Goal: Task Accomplishment & Management: Use online tool/utility

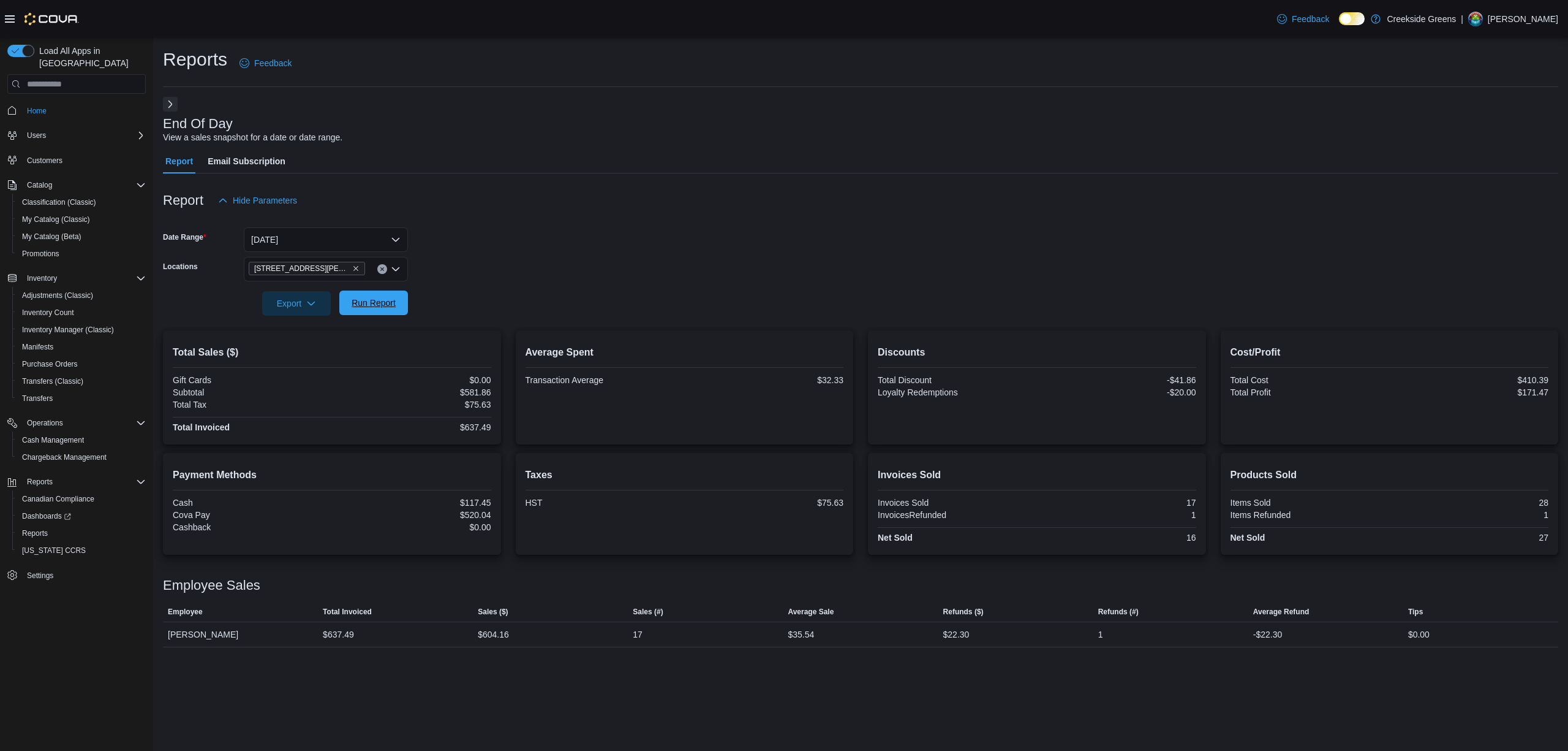
click at [377, 297] on span "Run Report" at bounding box center [374, 302] width 44 height 12
click at [386, 299] on span "Run Report" at bounding box center [374, 302] width 44 height 12
click at [363, 297] on span "Run Report" at bounding box center [374, 302] width 44 height 12
click at [400, 312] on button "Run Report" at bounding box center [374, 302] width 69 height 25
click at [388, 314] on span "Run Report" at bounding box center [374, 302] width 54 height 25
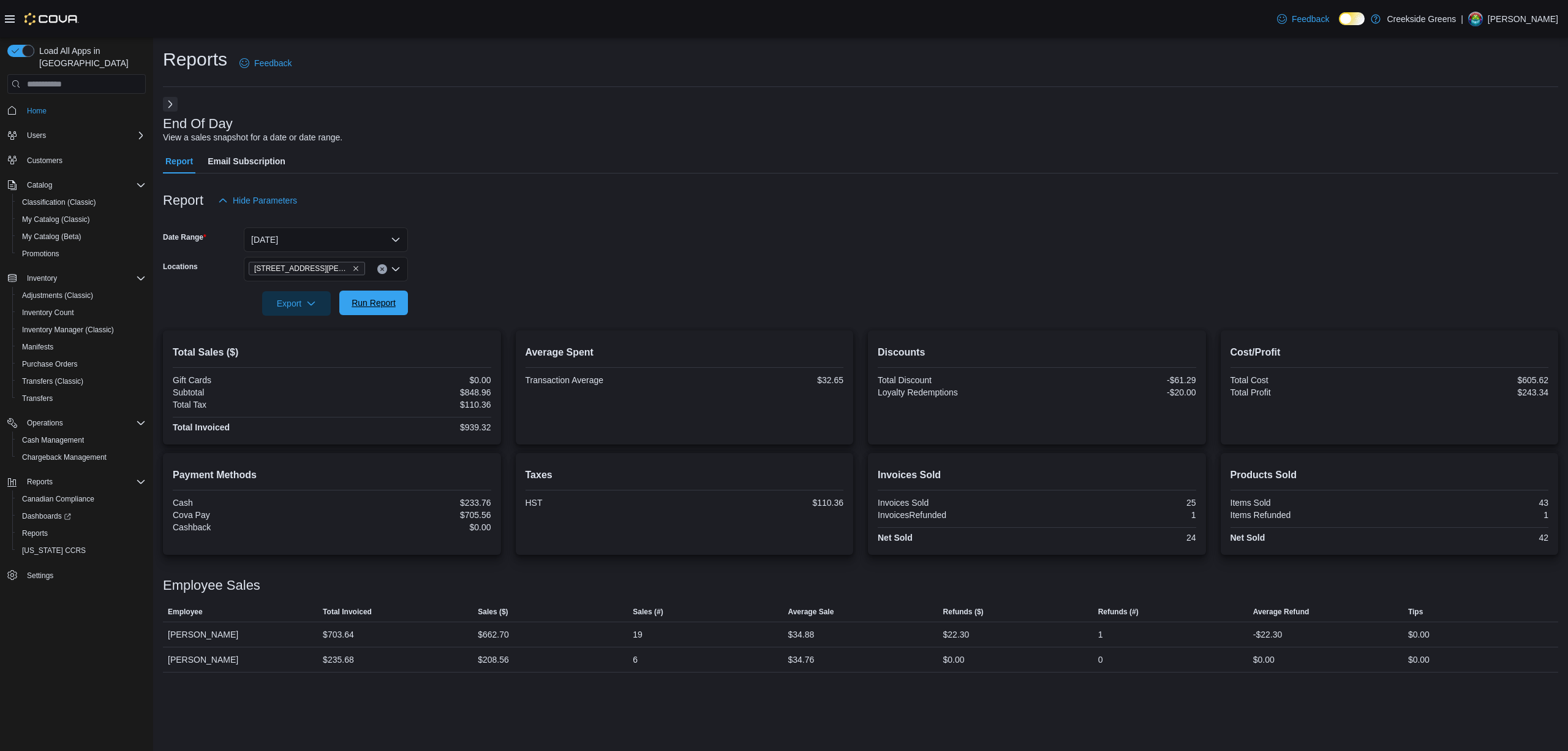
click at [388, 305] on span "Run Report" at bounding box center [374, 302] width 44 height 12
click at [382, 300] on span "Run Report" at bounding box center [374, 302] width 44 height 12
click at [175, 97] on div "End Of Day View a sales snapshot for a date or date range. Report Email Subscri…" at bounding box center [860, 397] width 1395 height 600
click at [170, 103] on button "Next" at bounding box center [170, 103] width 15 height 15
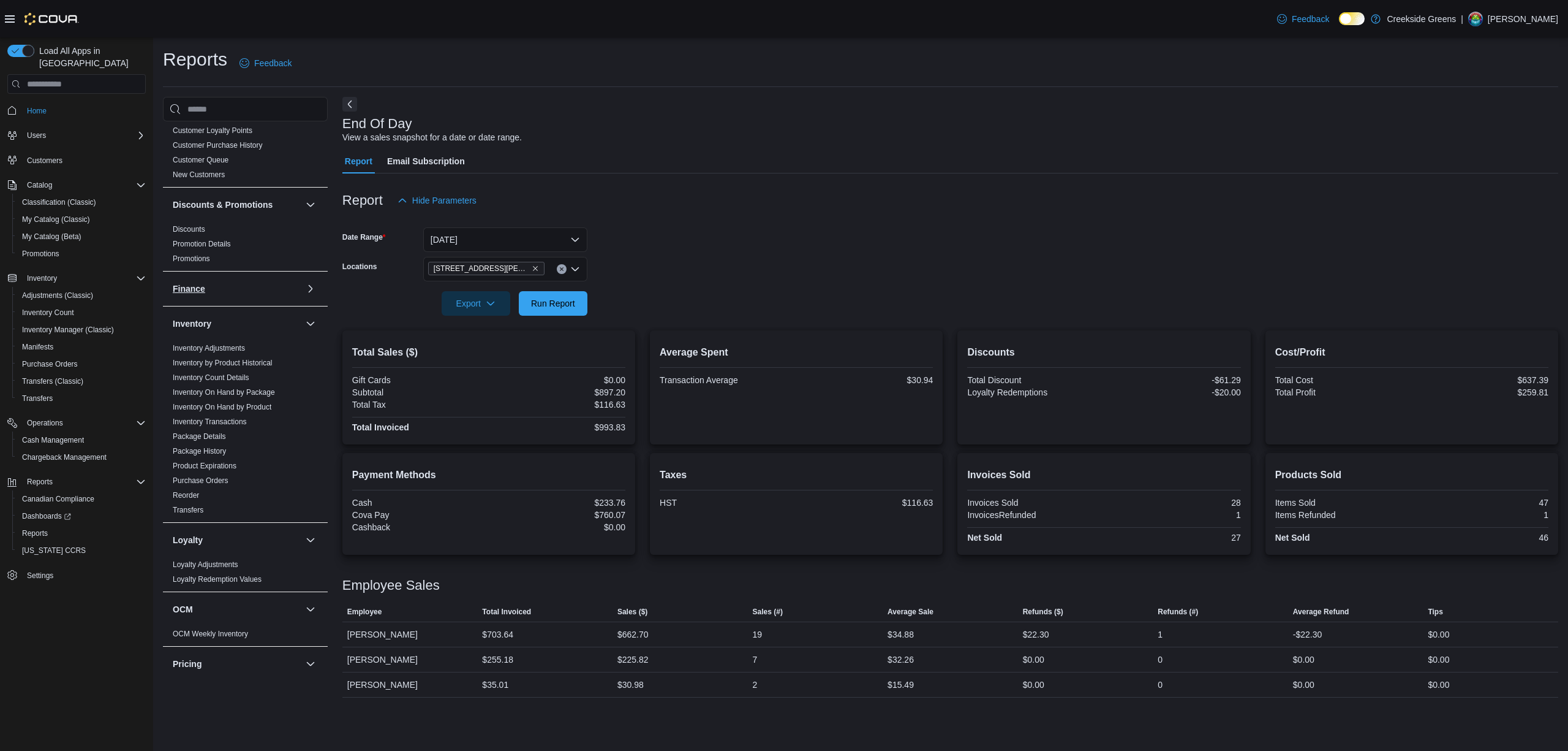
scroll to position [326, 0]
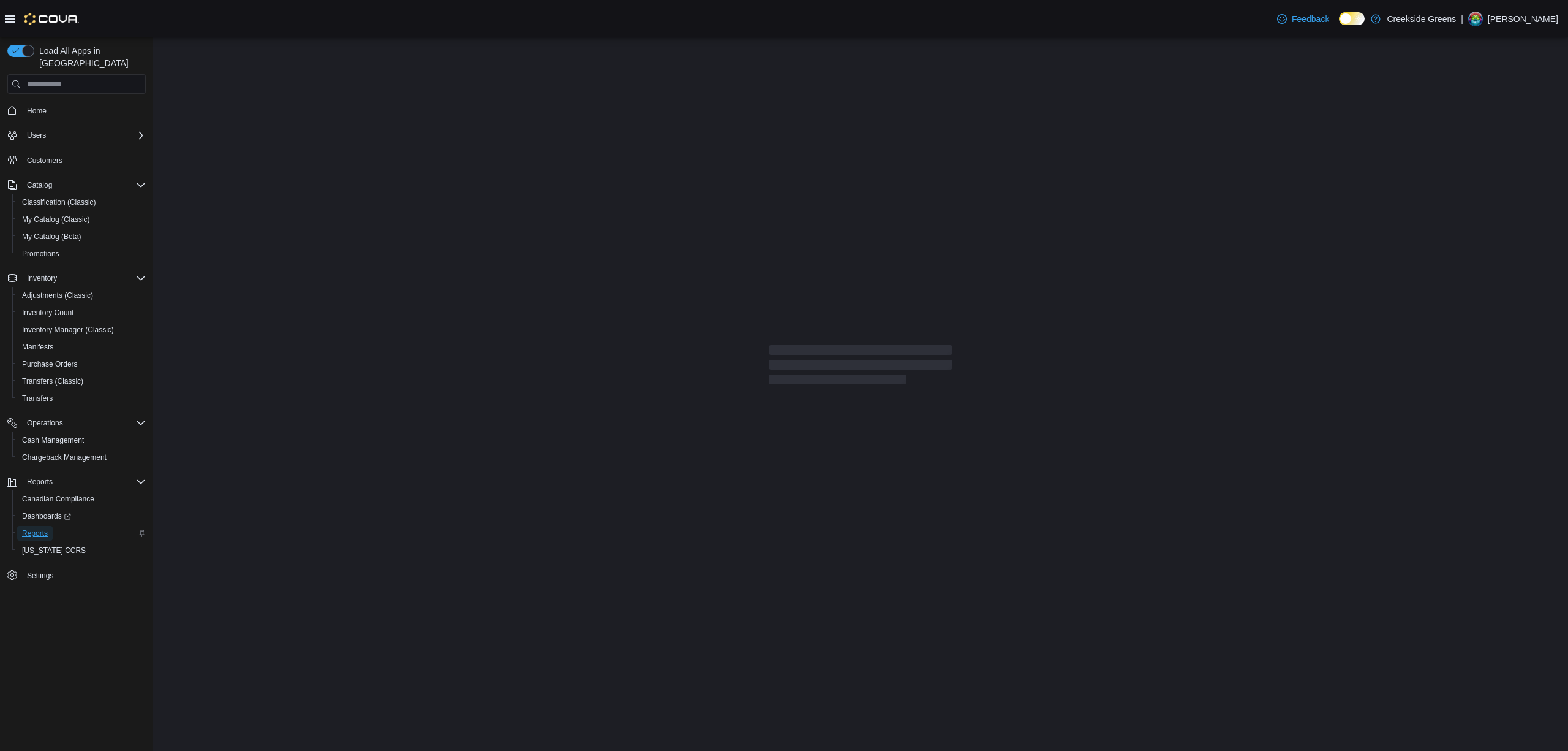
click at [33, 528] on span "Reports" at bounding box center [35, 533] width 25 height 10
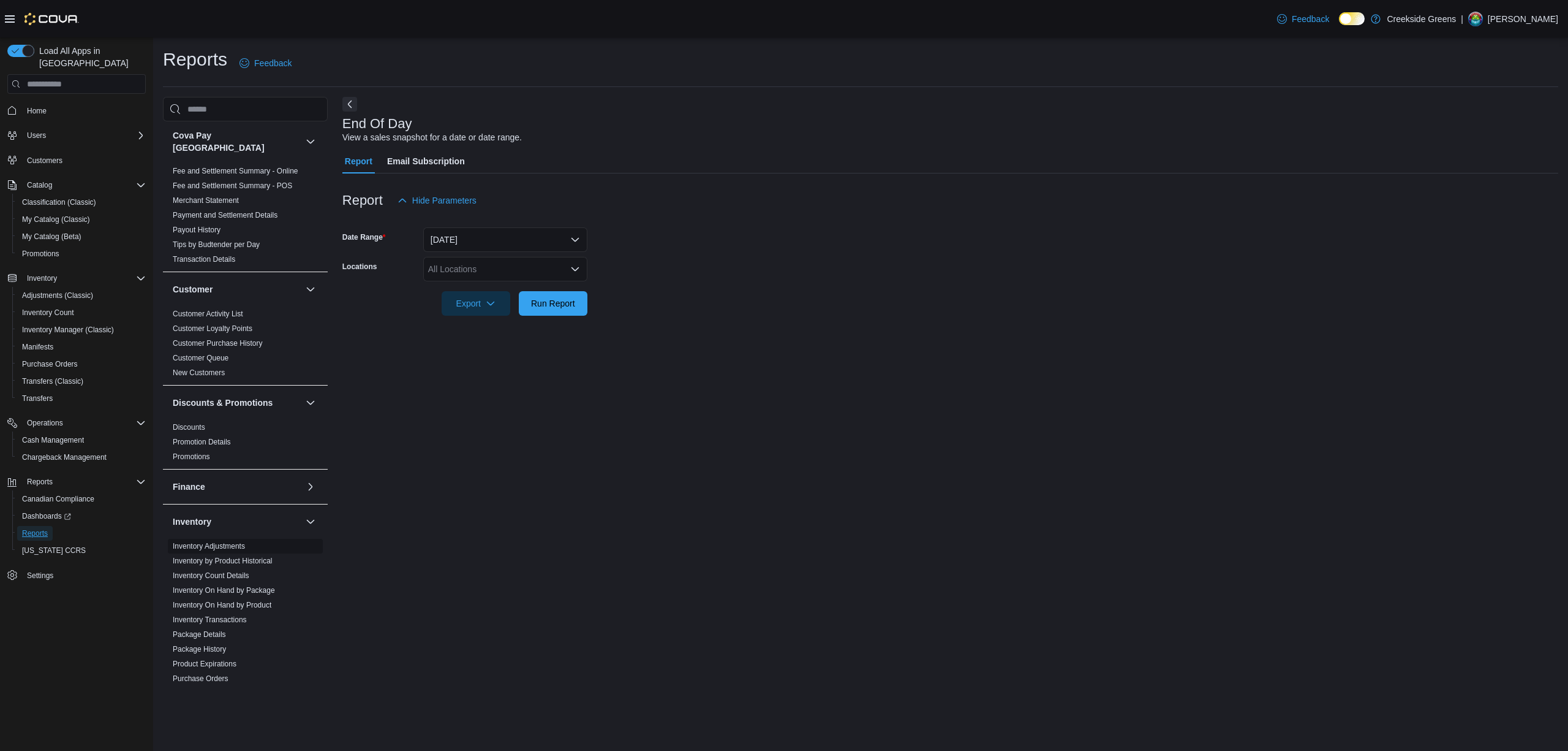
scroll to position [163, 0]
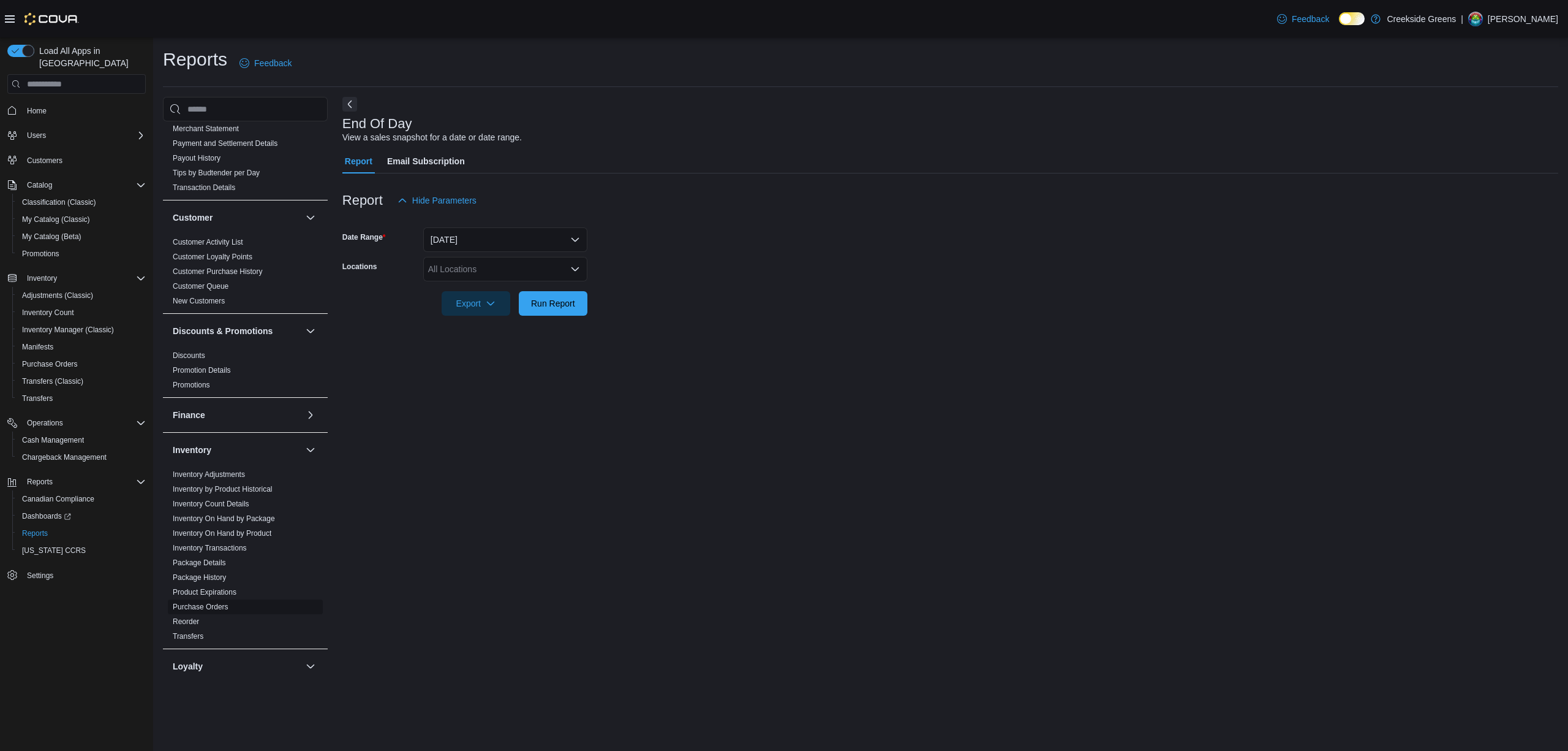
click at [185, 604] on span "Purchase Orders" at bounding box center [245, 607] width 155 height 15
click at [185, 617] on link "Reorder" at bounding box center [185, 621] width 26 height 8
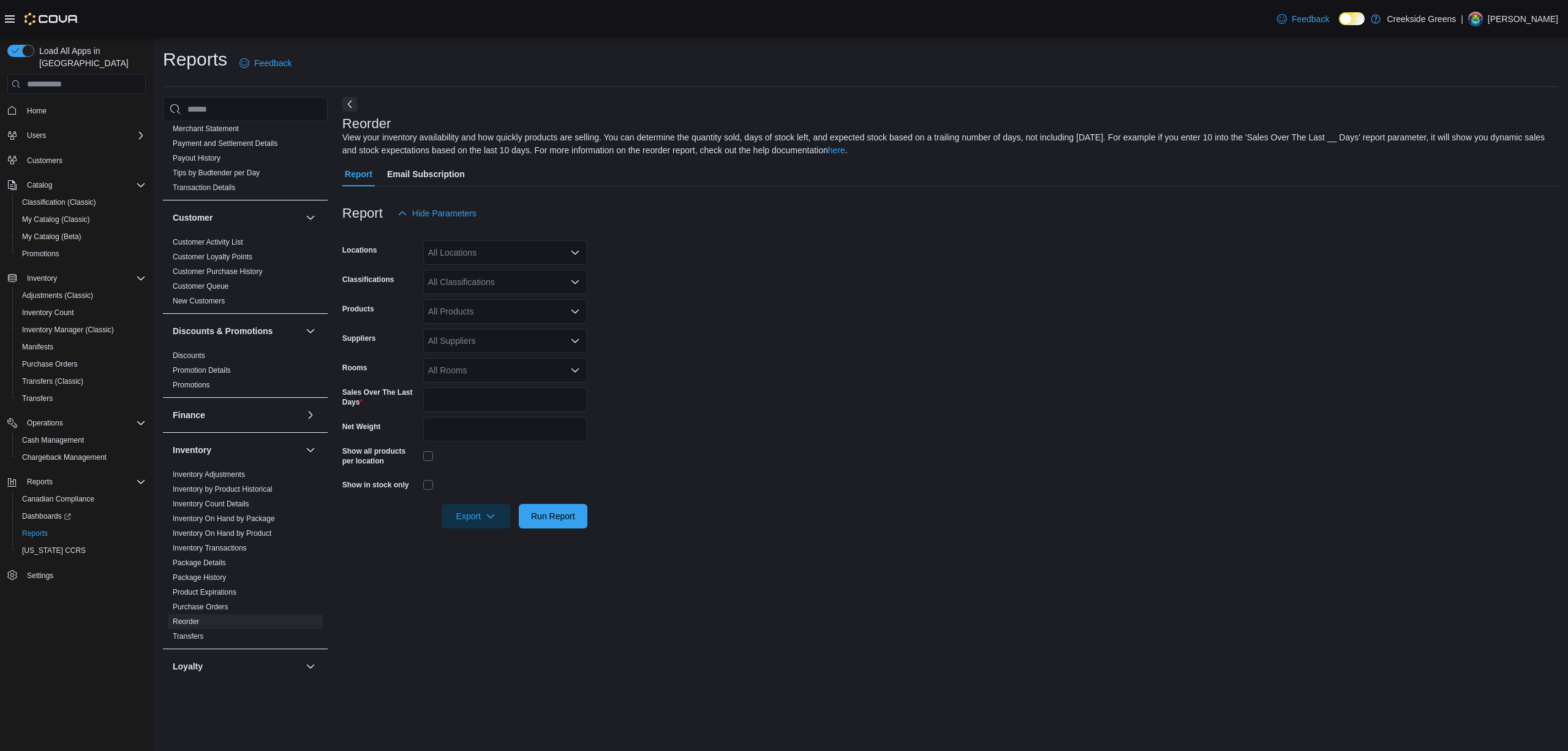
click at [474, 248] on div "All Locations" at bounding box center [505, 252] width 164 height 25
click at [486, 307] on span "[STREET_ADDRESS][PERSON_NAME]" at bounding box center [527, 309] width 156 height 12
drag, startPoint x: 899, startPoint y: 415, endPoint x: 819, endPoint y: 400, distance: 81.4
click at [892, 410] on form "Locations 19 Reuben Crescent Combo box. Selected. 19 Reuben Crescent. Press Bac…" at bounding box center [950, 377] width 1216 height 303
click at [491, 280] on div "All Classifications" at bounding box center [505, 282] width 164 height 25
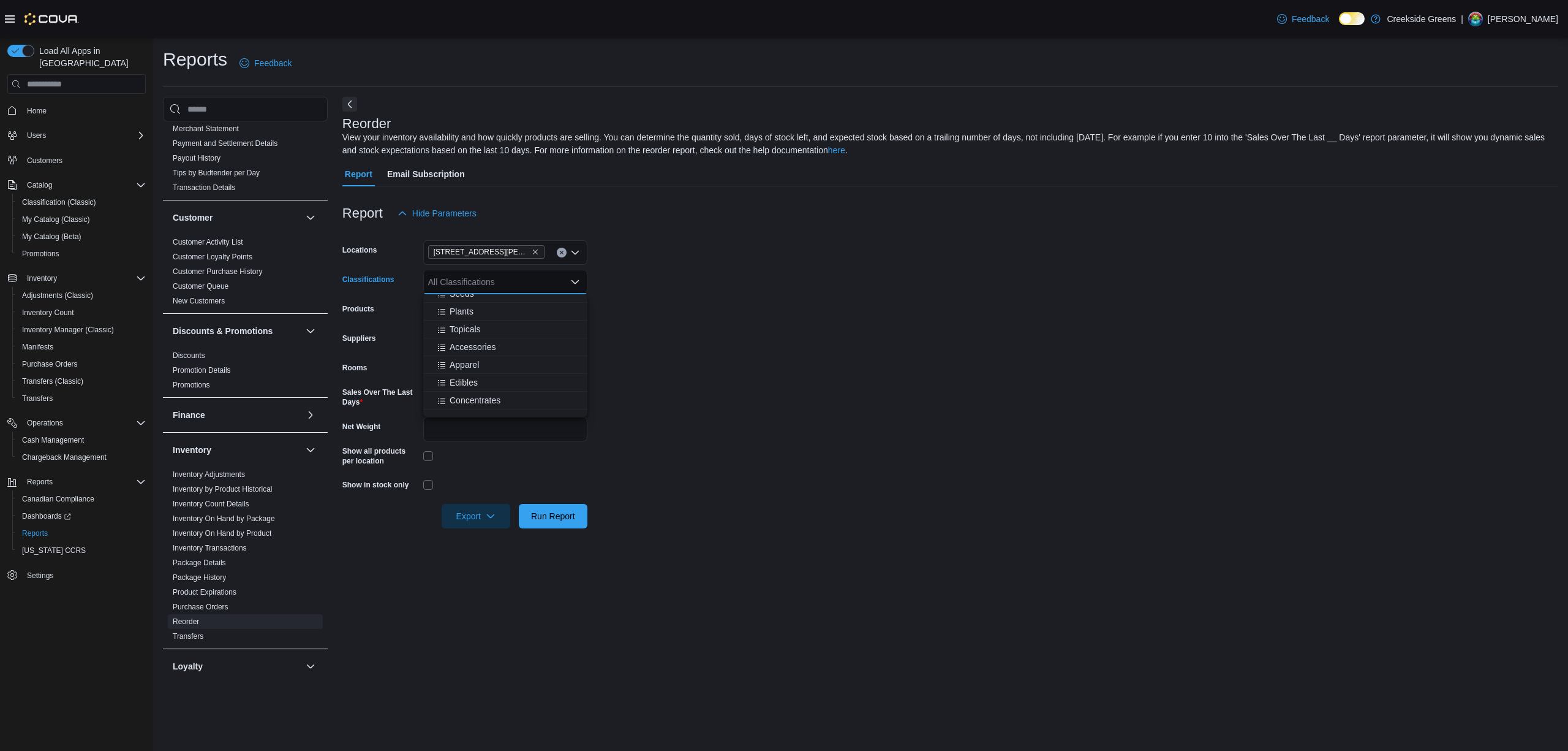
scroll to position [81, 0]
click at [492, 411] on div "Pre-Roll" at bounding box center [505, 416] width 149 height 12
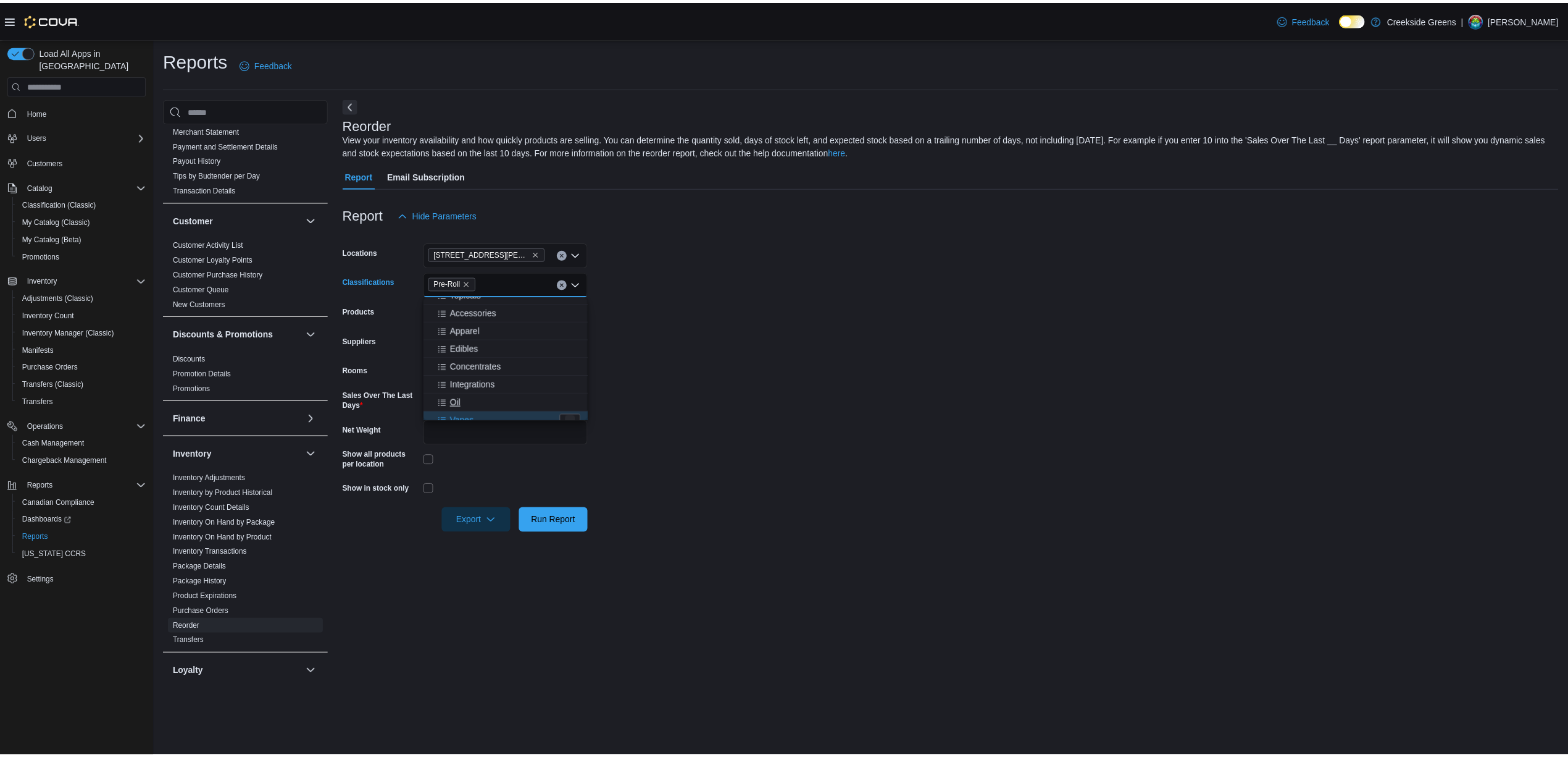
scroll to position [91, 0]
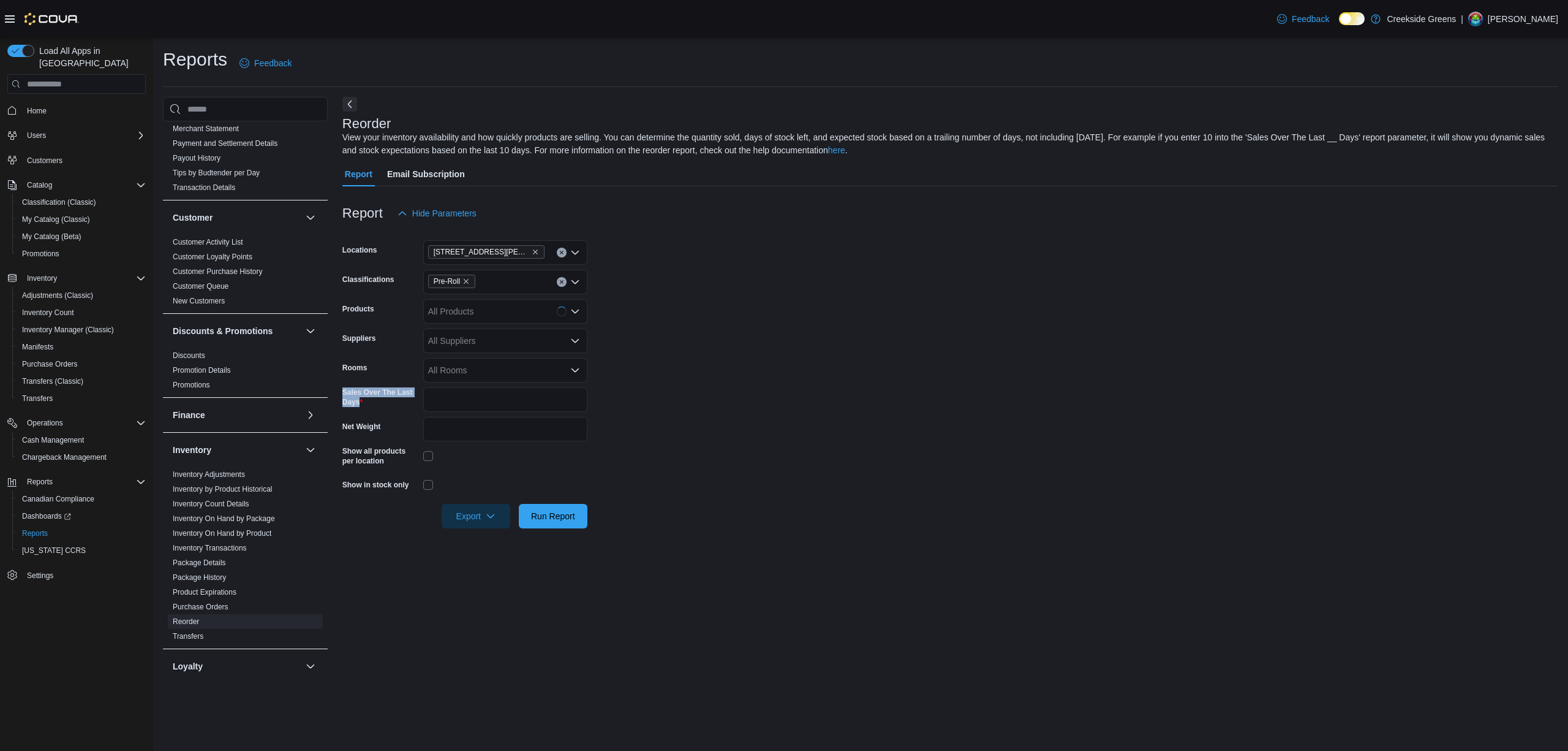
click at [846, 386] on form "Locations 19 Reuben Crescent Classifications Pre-Roll Products All Products Sup…" at bounding box center [950, 377] width 1216 height 303
drag, startPoint x: 499, startPoint y: 403, endPoint x: 516, endPoint y: 401, distance: 17.1
click at [501, 403] on input "*" at bounding box center [505, 399] width 164 height 25
click at [506, 404] on input "*" at bounding box center [505, 399] width 164 height 25
type input "**"
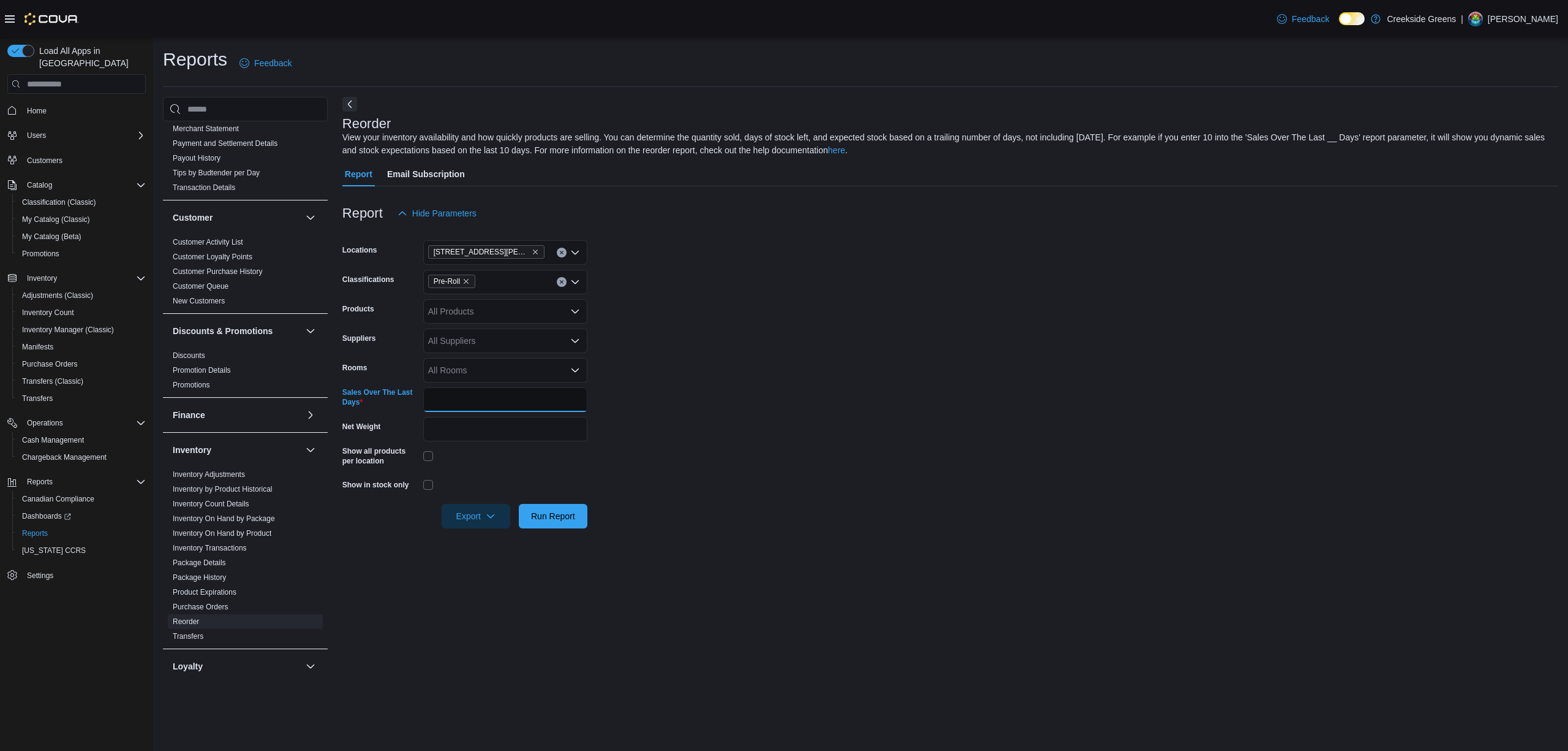
click at [519, 504] on button "Run Report" at bounding box center [553, 516] width 69 height 25
